Goal: Task Accomplishment & Management: Manage account settings

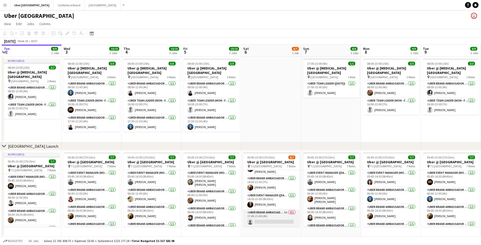
scroll to position [0, 118]
click at [266, 211] on app-card-role "UBER Brand Ambassador ([DATE]) 5A 0/1 17:45-21:45 (4h) single-neutral-actions" at bounding box center [272, 217] width 56 height 17
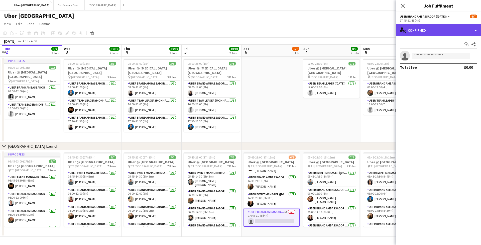
click at [420, 34] on div "single-neutral-actions-check-2 Confirmed" at bounding box center [438, 30] width 85 height 12
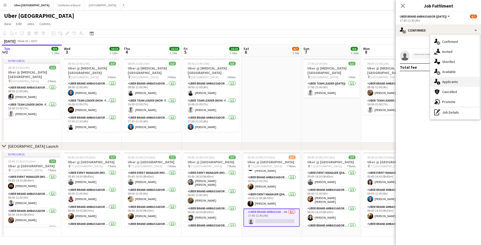
click at [448, 85] on div "single-neutral-actions-information Applicants" at bounding box center [455, 82] width 50 height 10
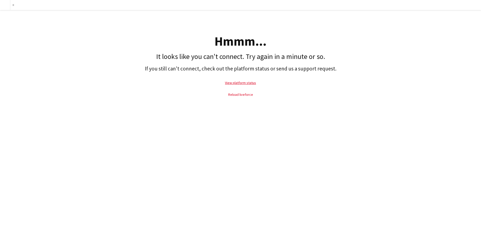
click at [250, 94] on link "Reload liveforce" at bounding box center [240, 94] width 25 height 5
click at [243, 95] on link "Reload liveforce" at bounding box center [240, 94] width 25 height 5
click at [242, 94] on link "Reload liveforce" at bounding box center [240, 94] width 25 height 5
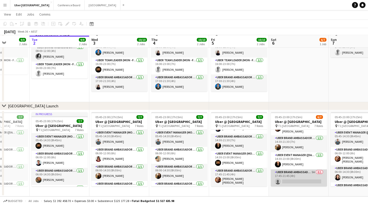
scroll to position [67, 0]
click at [295, 172] on app-card-role "UBER Brand Ambassador ([DATE]) 5A 0/1 17:45-21:45 (4h) single-neutral-actions" at bounding box center [299, 177] width 56 height 17
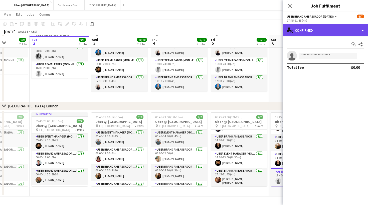
click at [333, 32] on div "single-neutral-actions-check-2 Confirmed" at bounding box center [325, 30] width 85 height 12
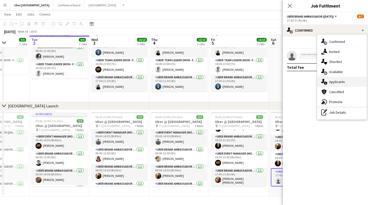
click at [340, 84] on div "single-neutral-actions-information Applicants" at bounding box center [343, 82] width 50 height 10
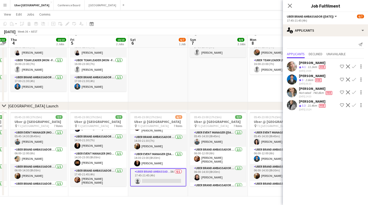
scroll to position [0, 114]
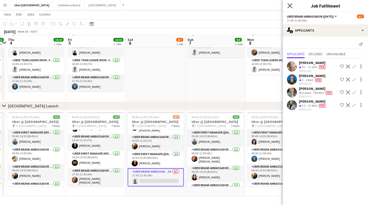
click at [290, 7] on icon "Close pop-in" at bounding box center [290, 5] width 5 height 5
